Goal: Find contact information: Find contact information

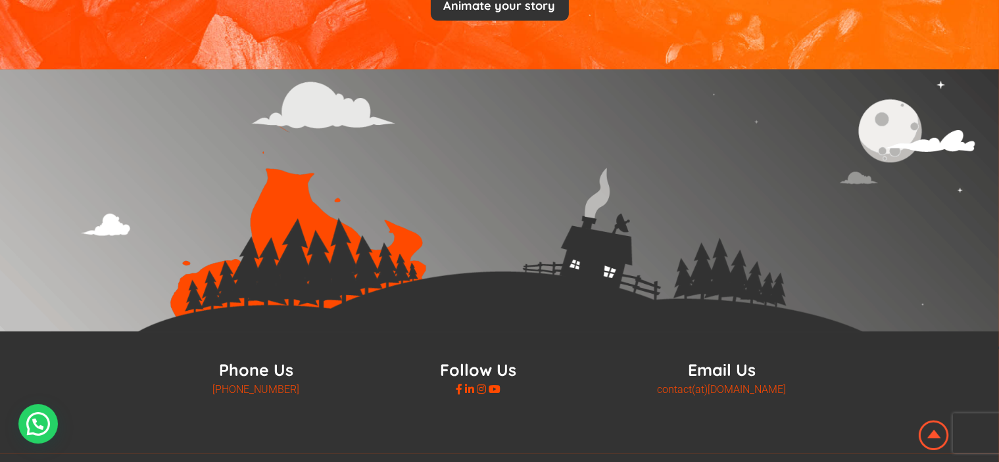
scroll to position [2788, 0]
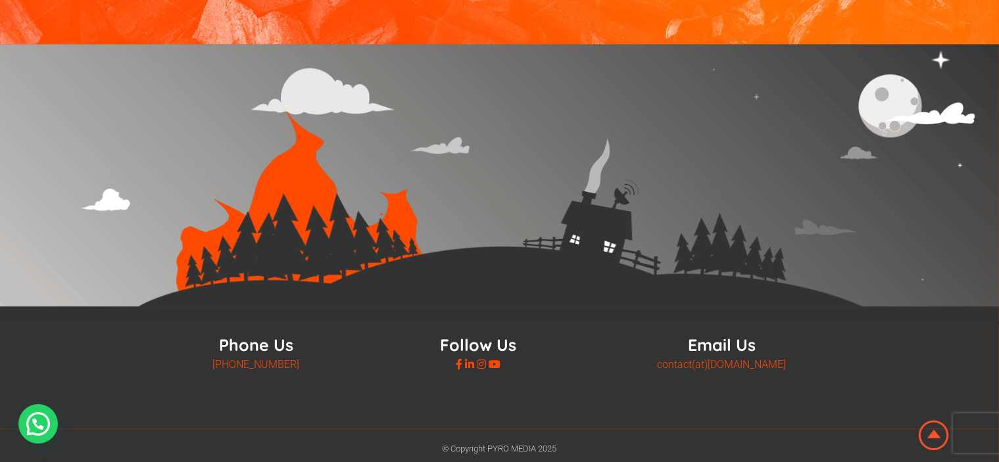
drag, startPoint x: 793, startPoint y: 362, endPoint x: 658, endPoint y: 365, distance: 134.9
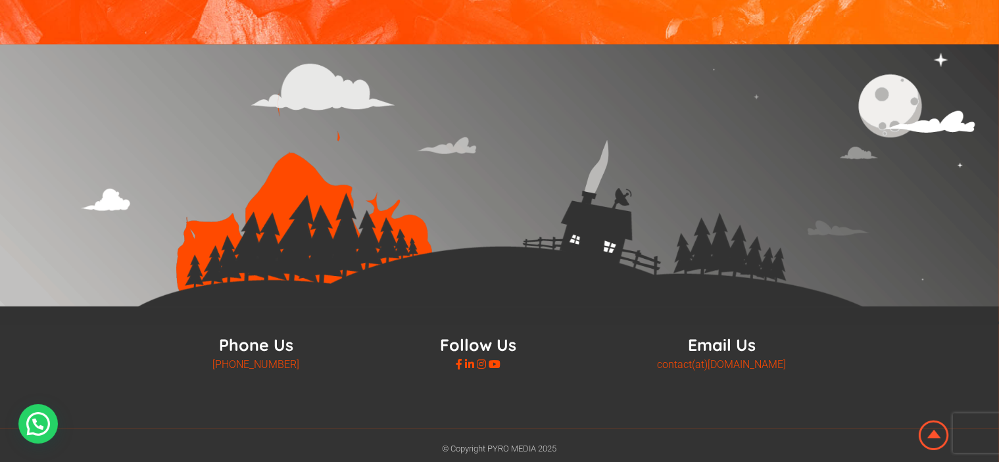
click at [658, 365] on div "Phone Us [PHONE_NUMBER] Follow Us Email Us contact(at)[DOMAIN_NAME]" at bounding box center [499, 369] width 855 height 68
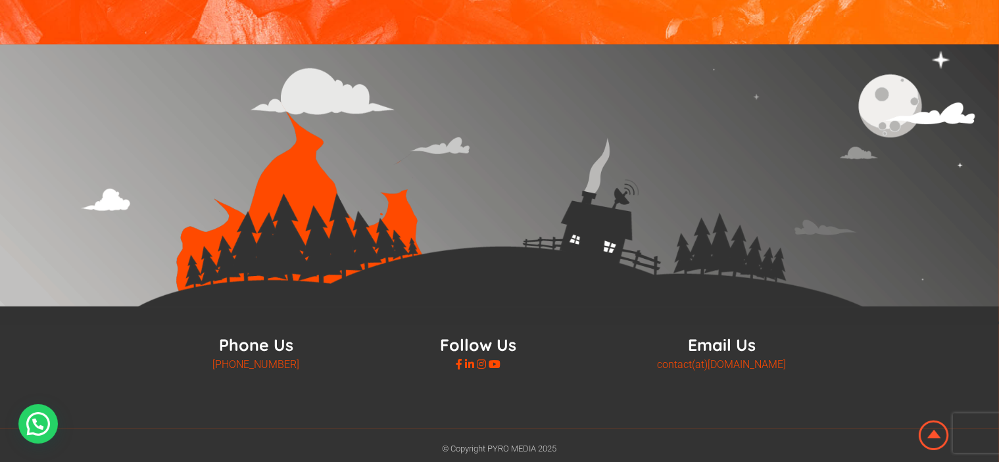
copy link "contact(at)[DOMAIN_NAME]"
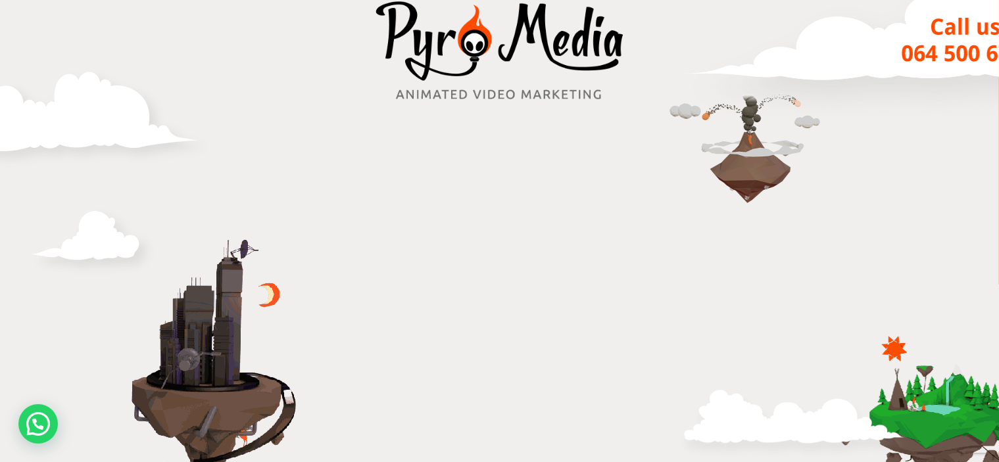
scroll to position [0, 0]
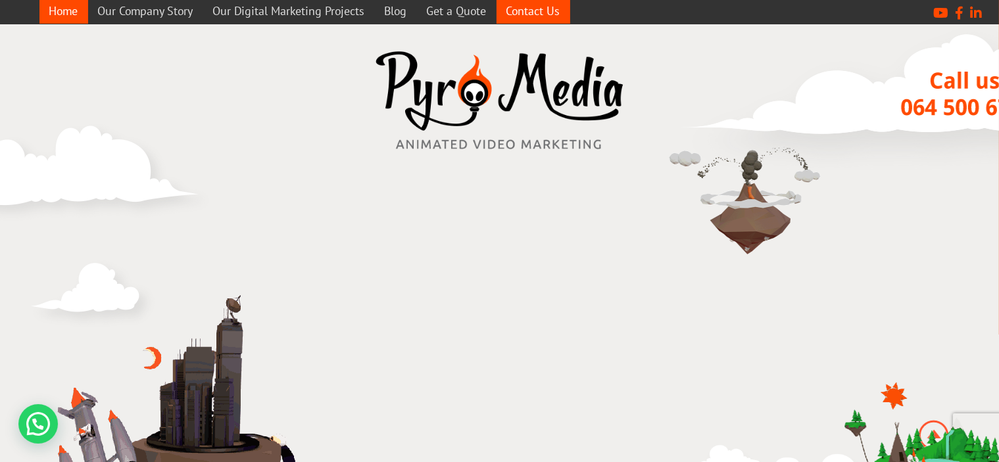
click at [530, 12] on link "Contact Us" at bounding box center [534, 11] width 74 height 26
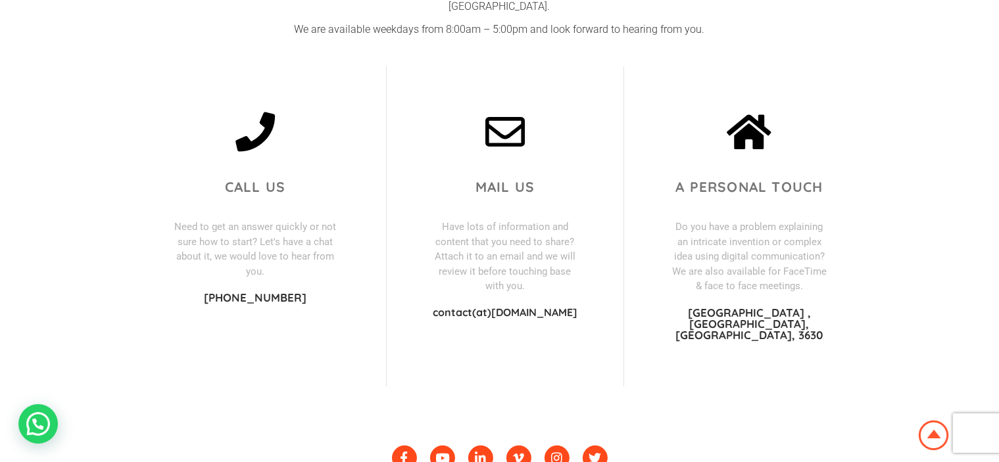
scroll to position [395, 0]
